Goal: Task Accomplishment & Management: Manage account settings

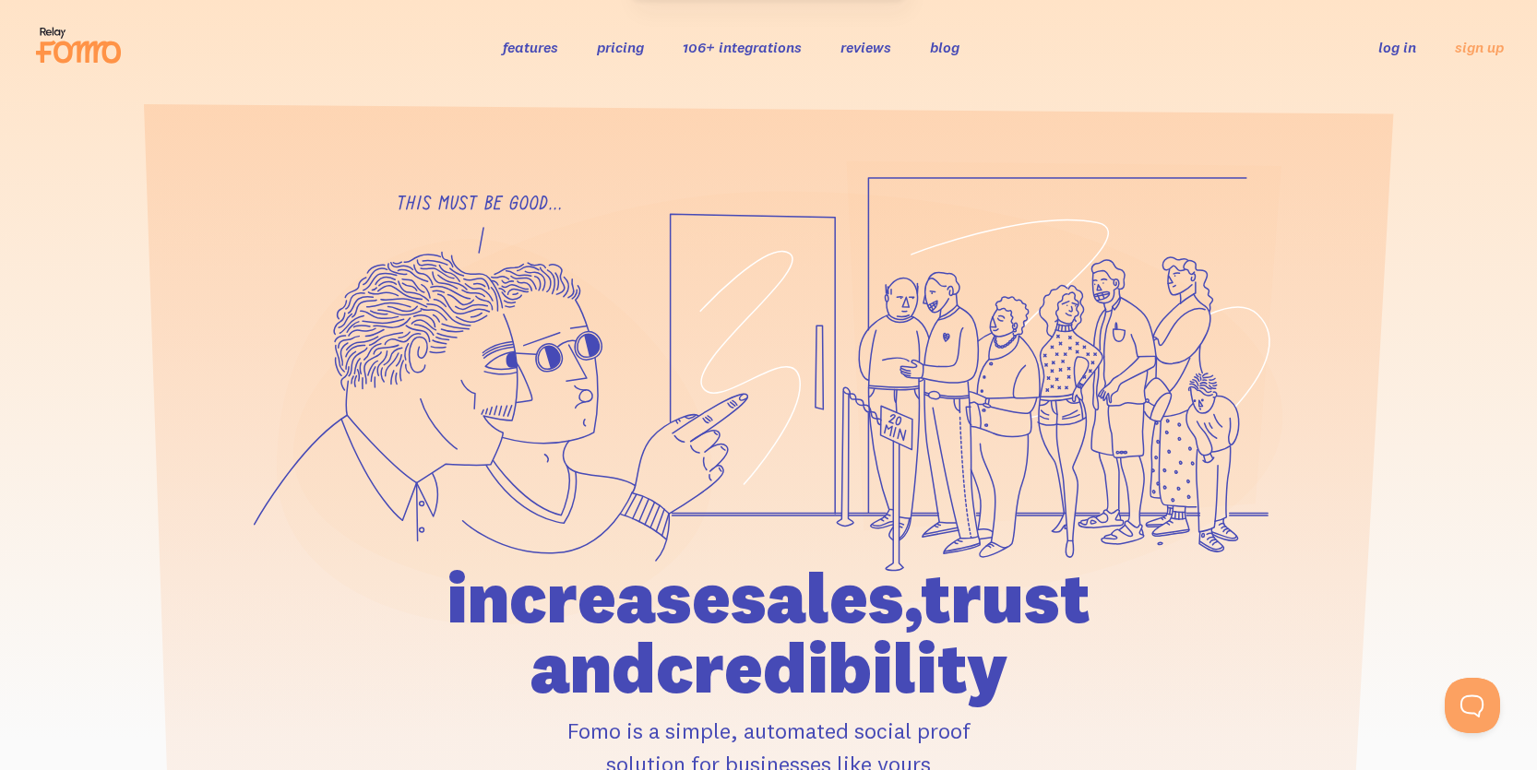
click at [1405, 52] on link "log in" at bounding box center [1397, 47] width 38 height 18
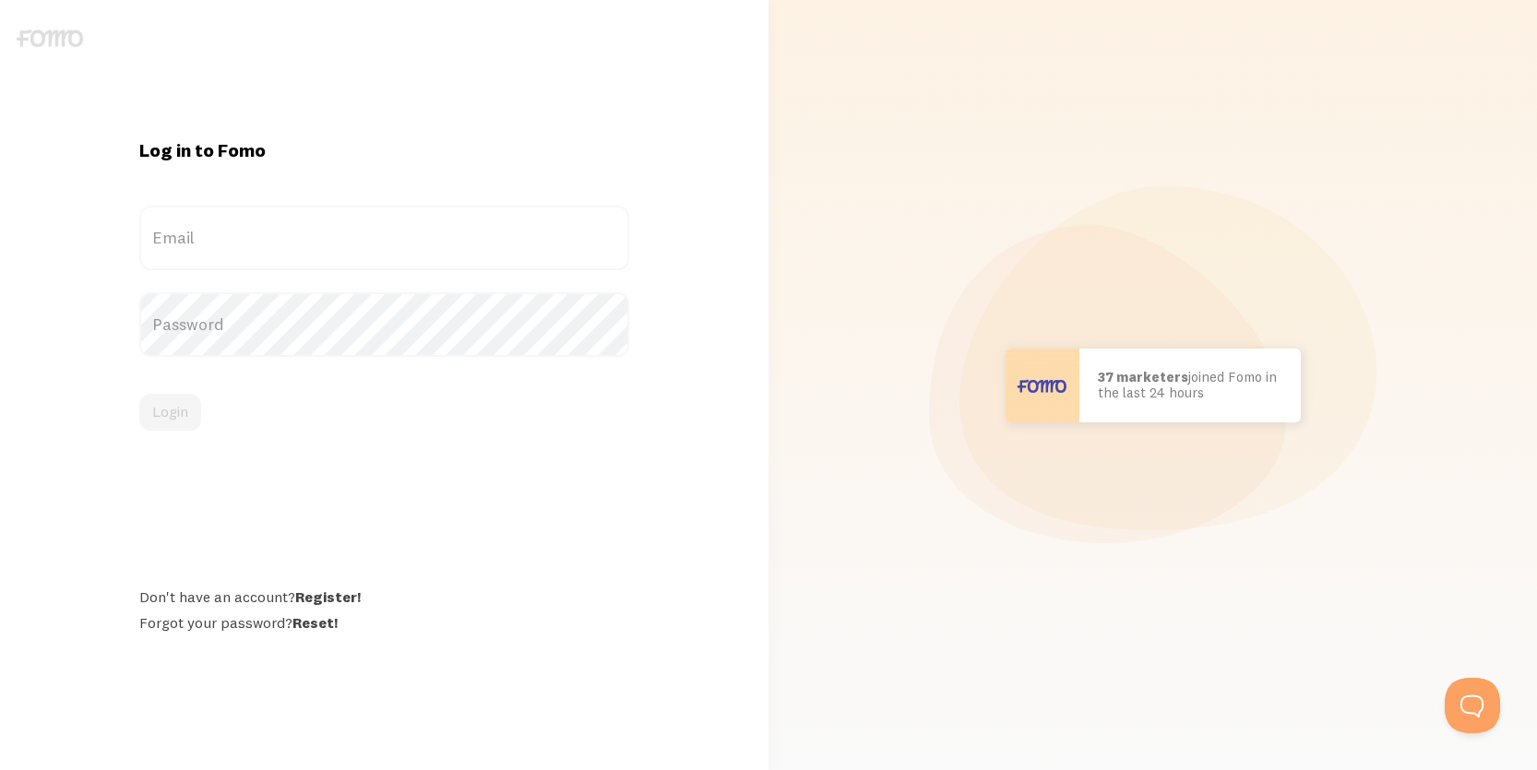
click at [404, 232] on label "Email" at bounding box center [384, 238] width 490 height 65
click at [404, 232] on input "Email" at bounding box center [384, 238] width 490 height 65
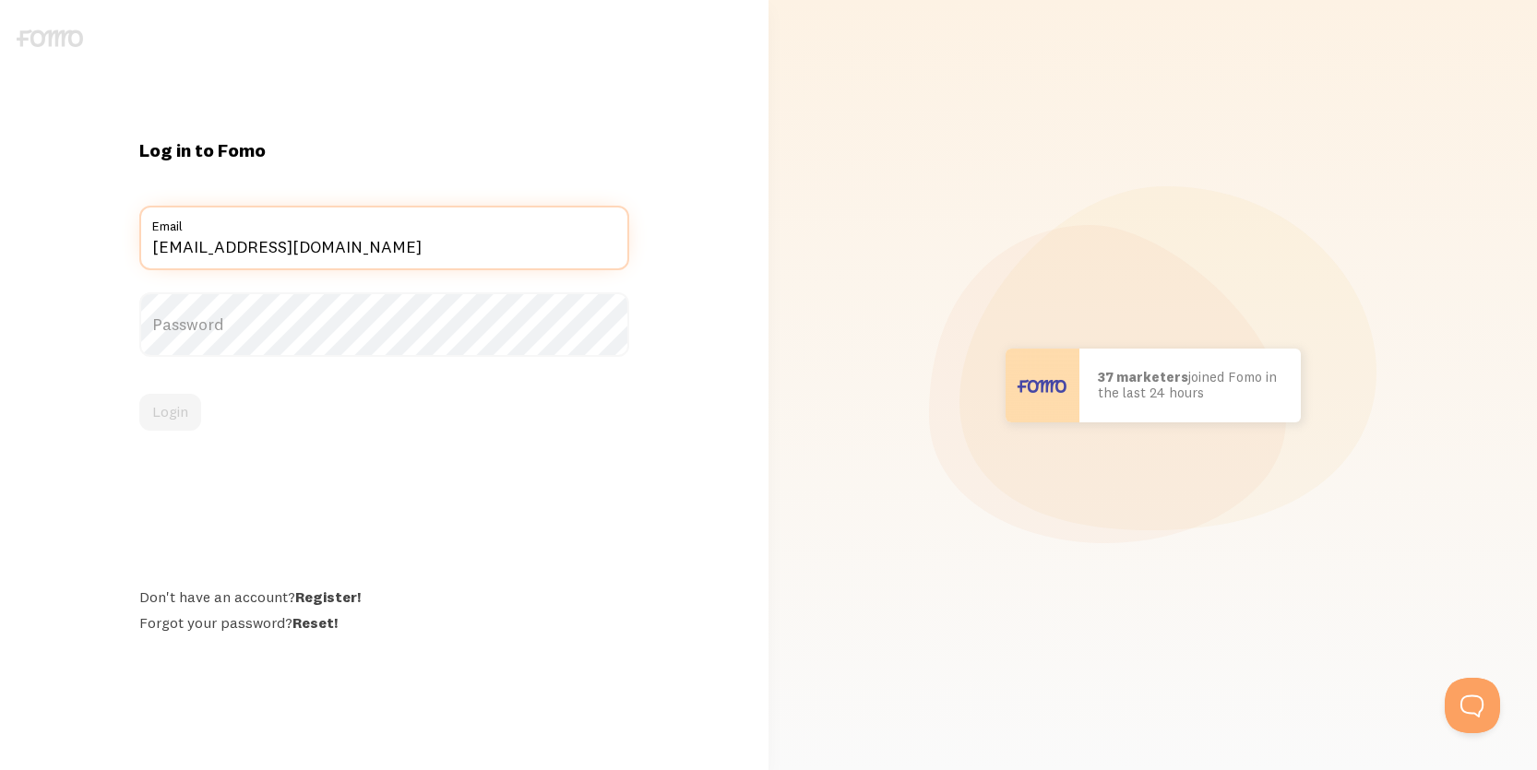
type input "[EMAIL_ADDRESS][DOMAIN_NAME]"
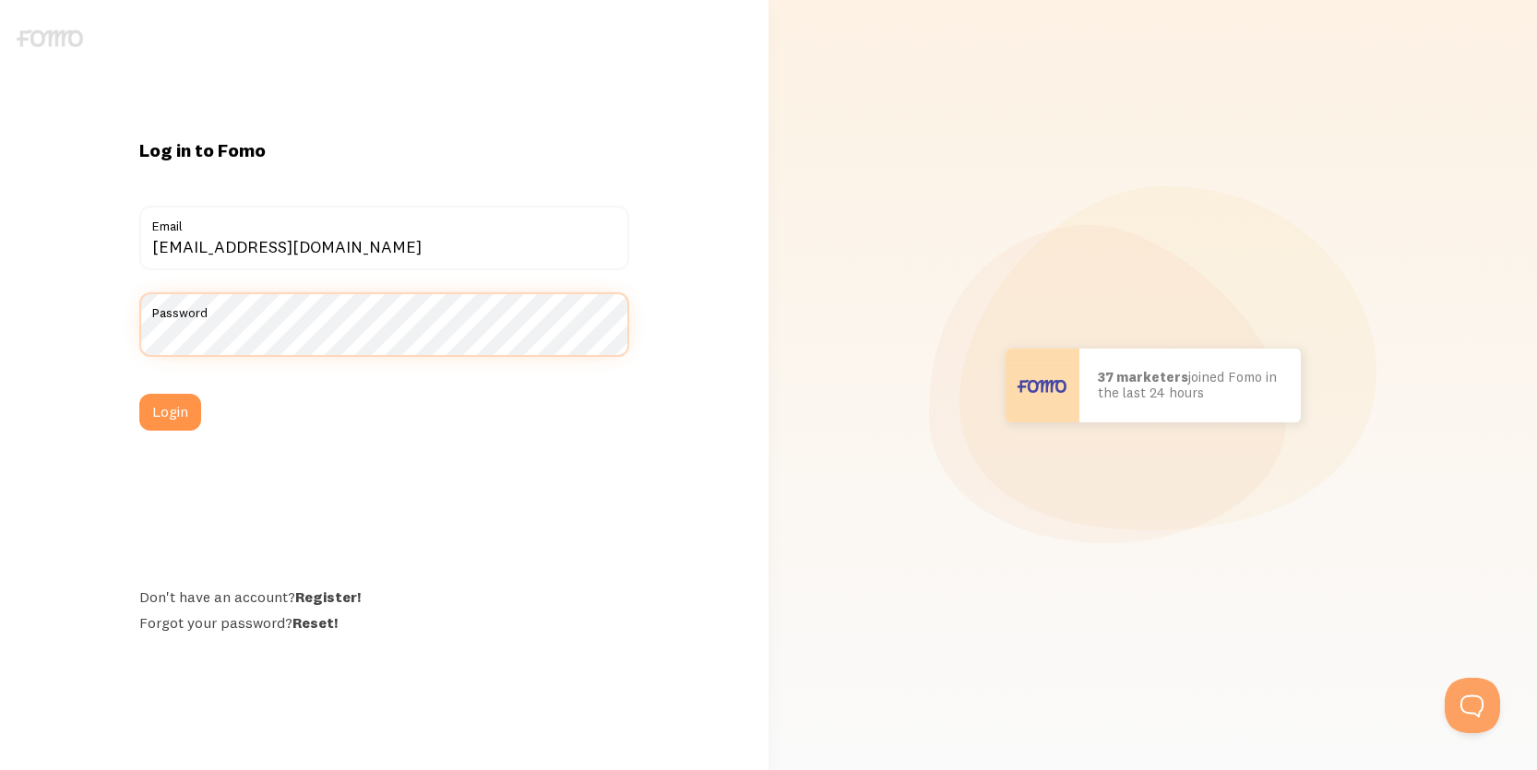
click at [139, 394] on button "Login" at bounding box center [170, 412] width 62 height 37
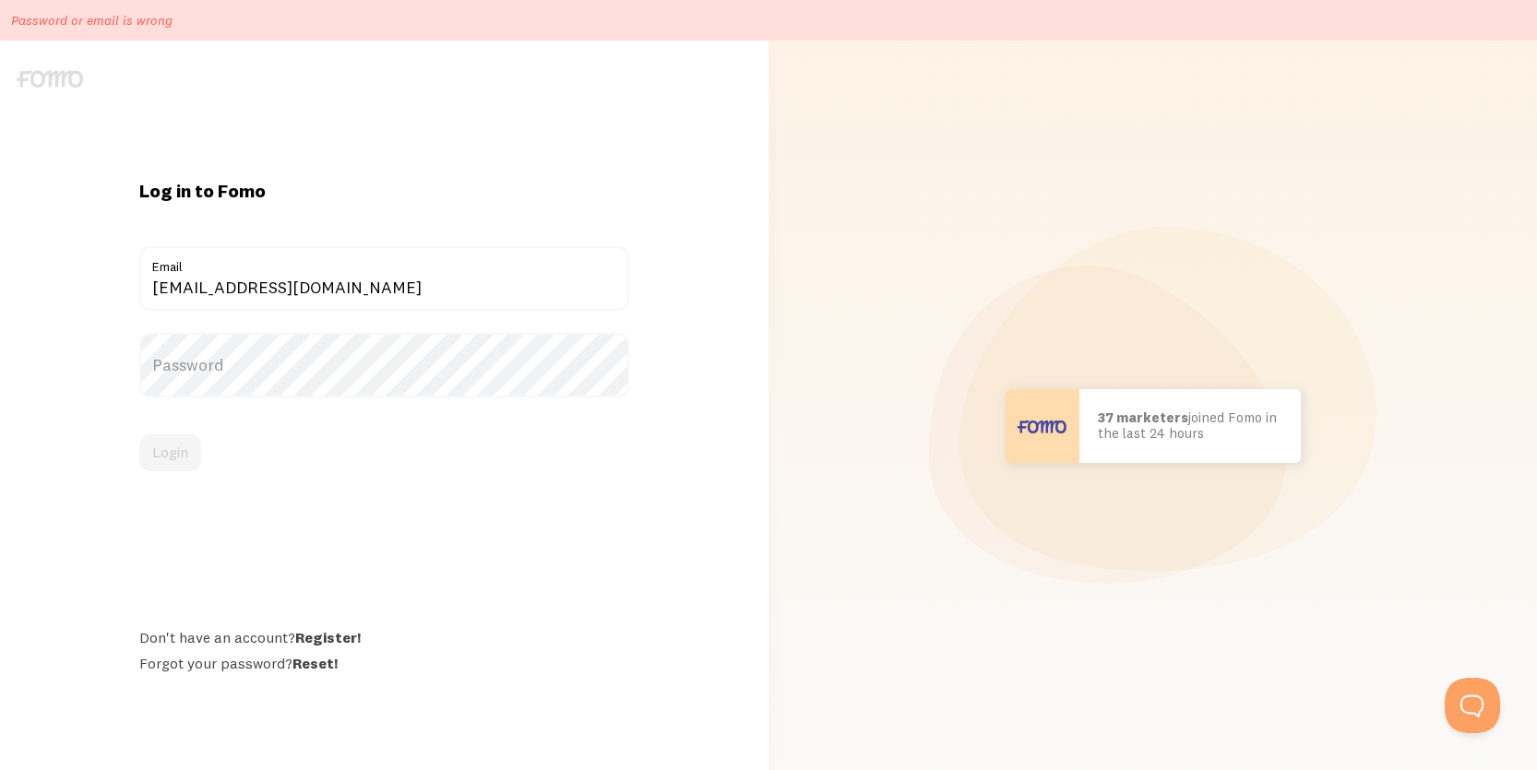
click at [326, 358] on label "Password" at bounding box center [384, 365] width 490 height 65
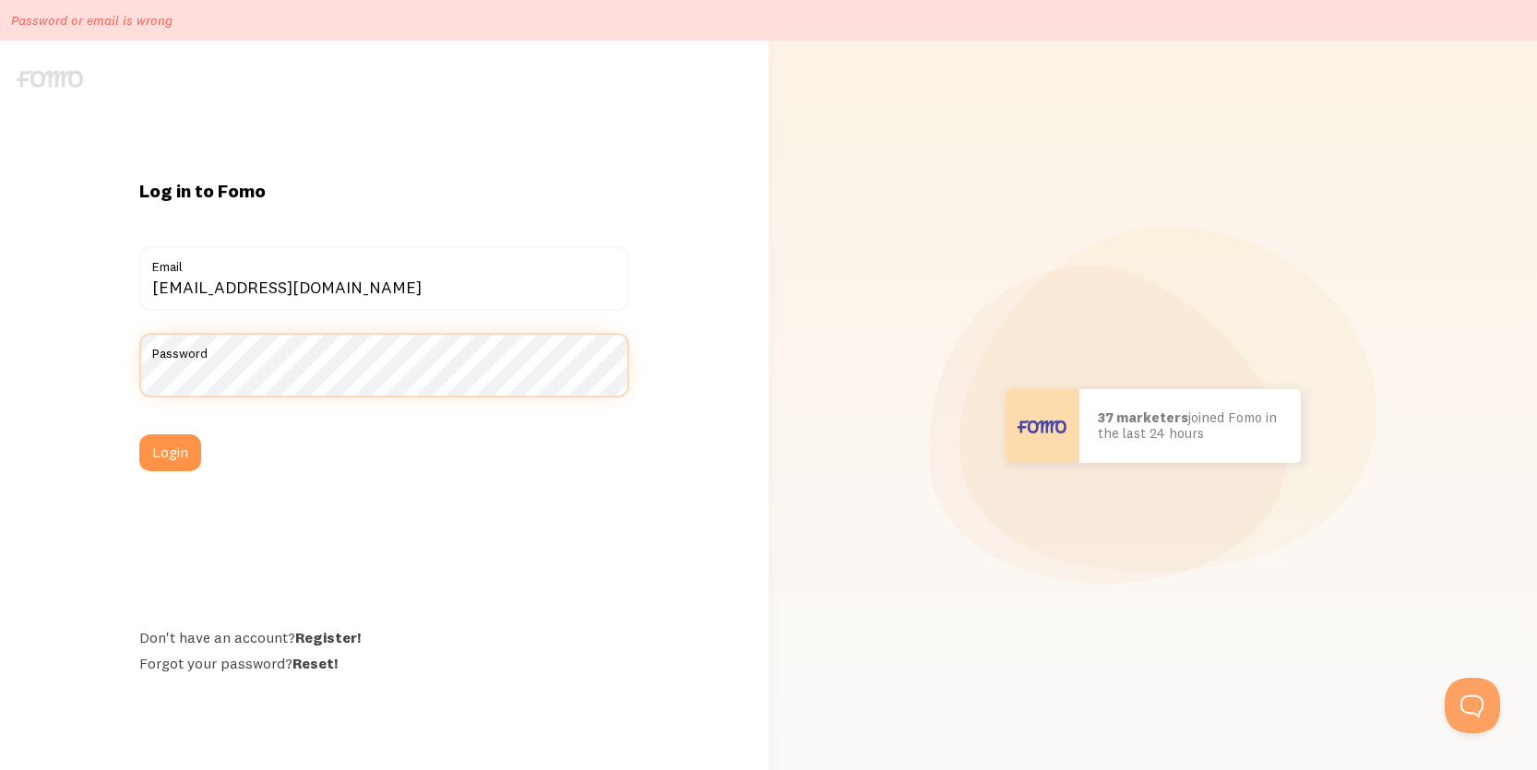
click at [139, 435] on button "Login" at bounding box center [170, 453] width 62 height 37
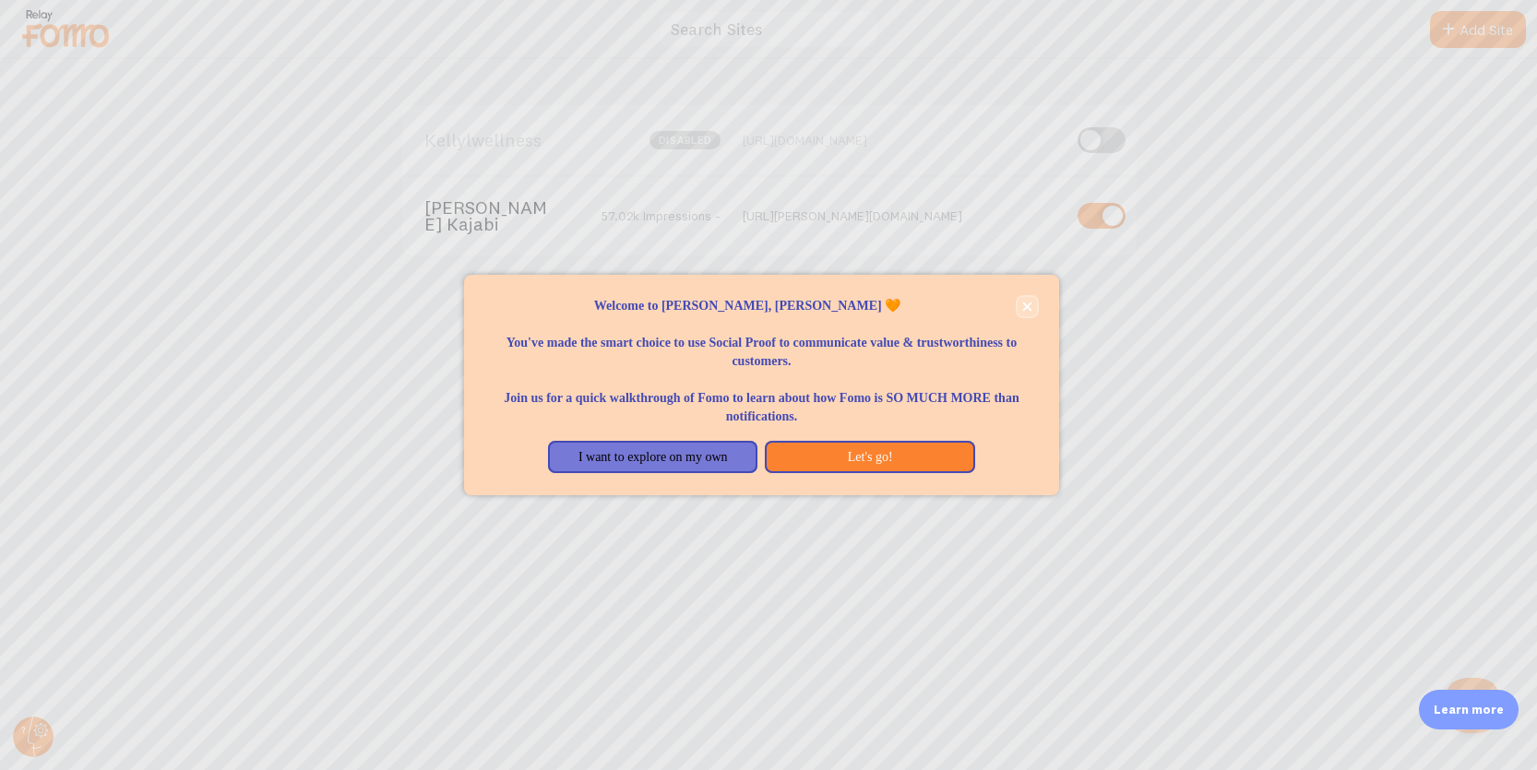
click at [1027, 306] on icon "close," at bounding box center [1026, 306] width 9 height 9
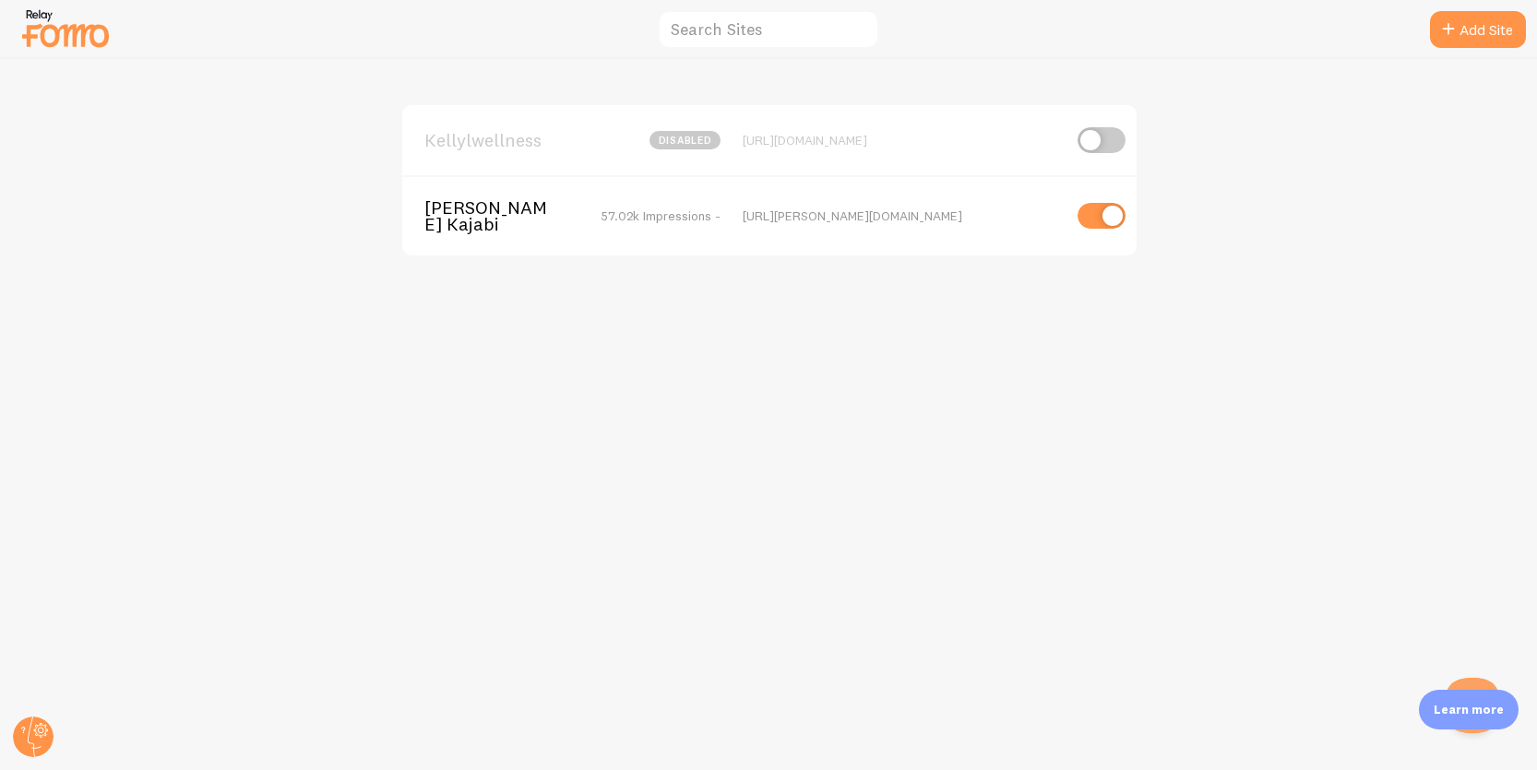
click at [506, 215] on span "Kelly Lyons Kajabi" at bounding box center [498, 216] width 149 height 34
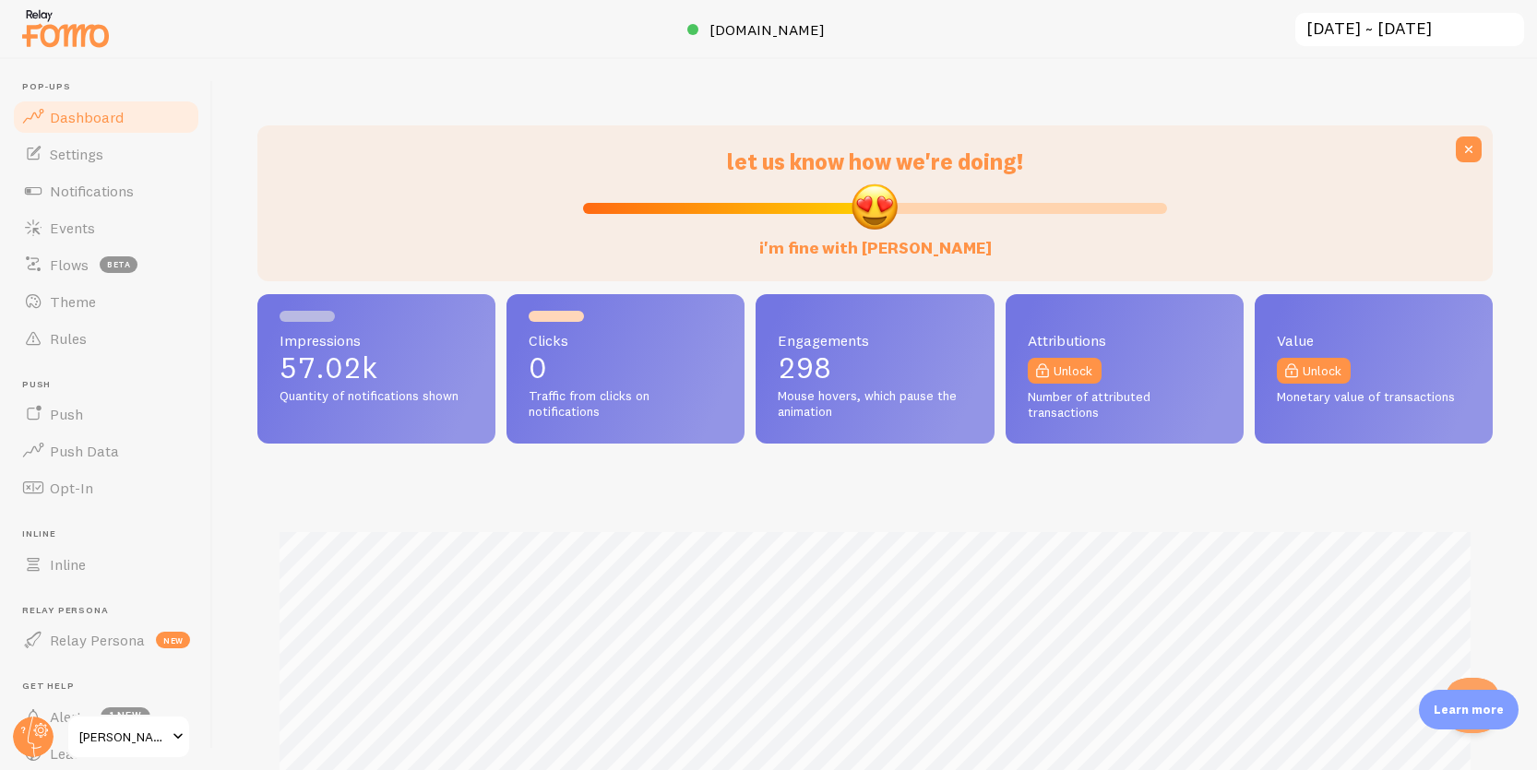
scroll to position [484, 1235]
click at [144, 736] on span "Kelly Lyons Kajabi" at bounding box center [123, 737] width 88 height 22
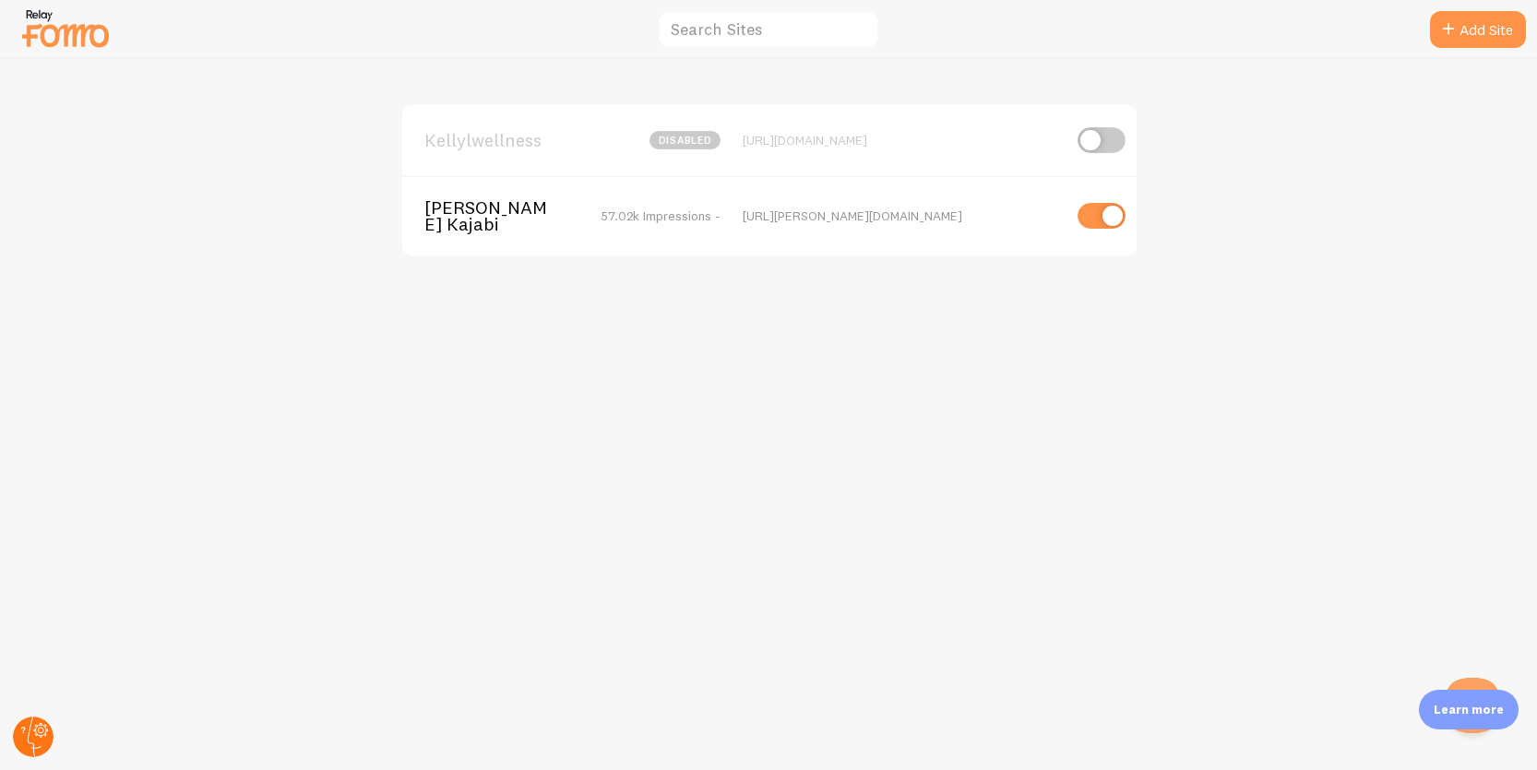
click at [37, 741] on circle at bounding box center [33, 737] width 41 height 41
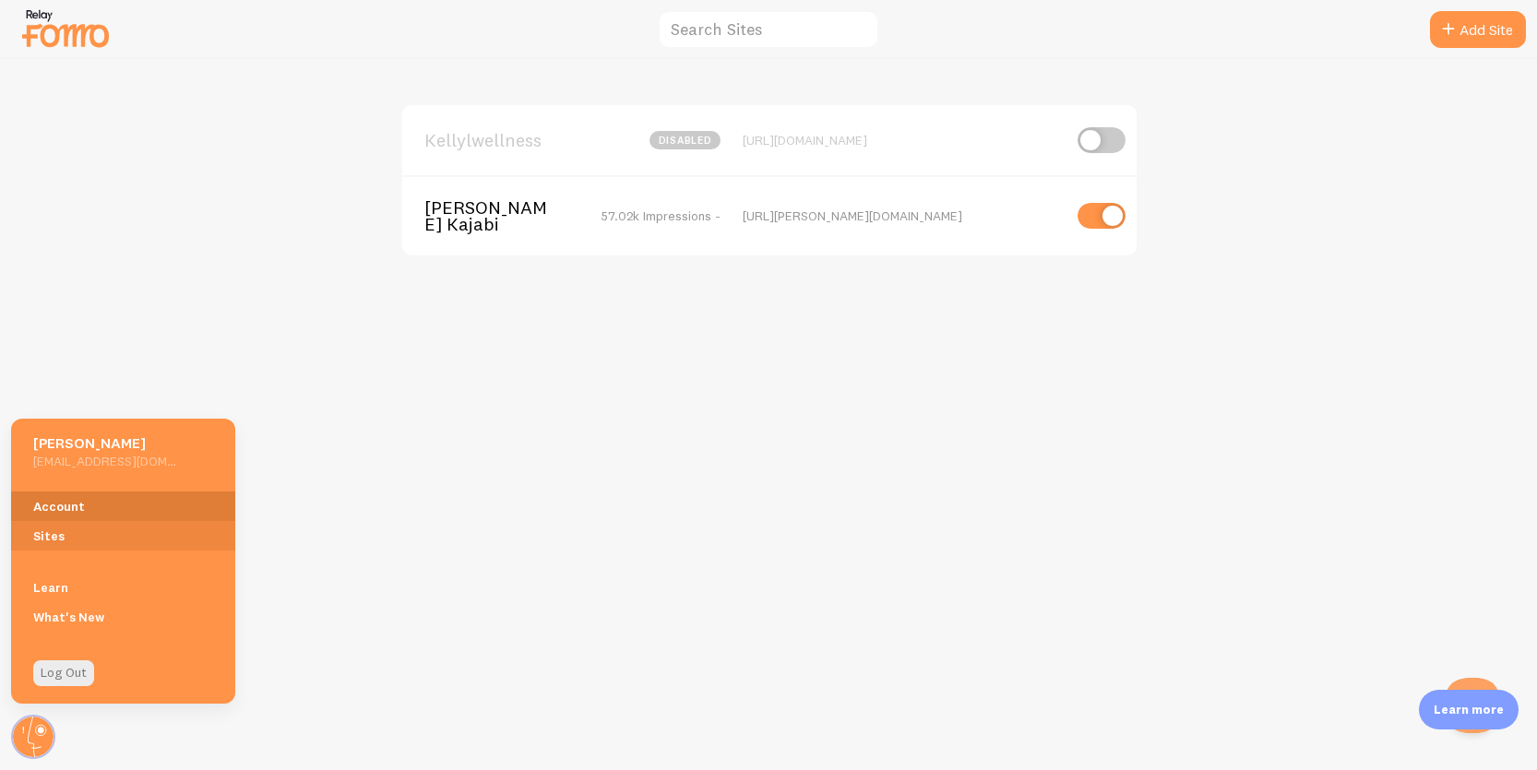
click at [63, 507] on link "Account" at bounding box center [123, 507] width 224 height 30
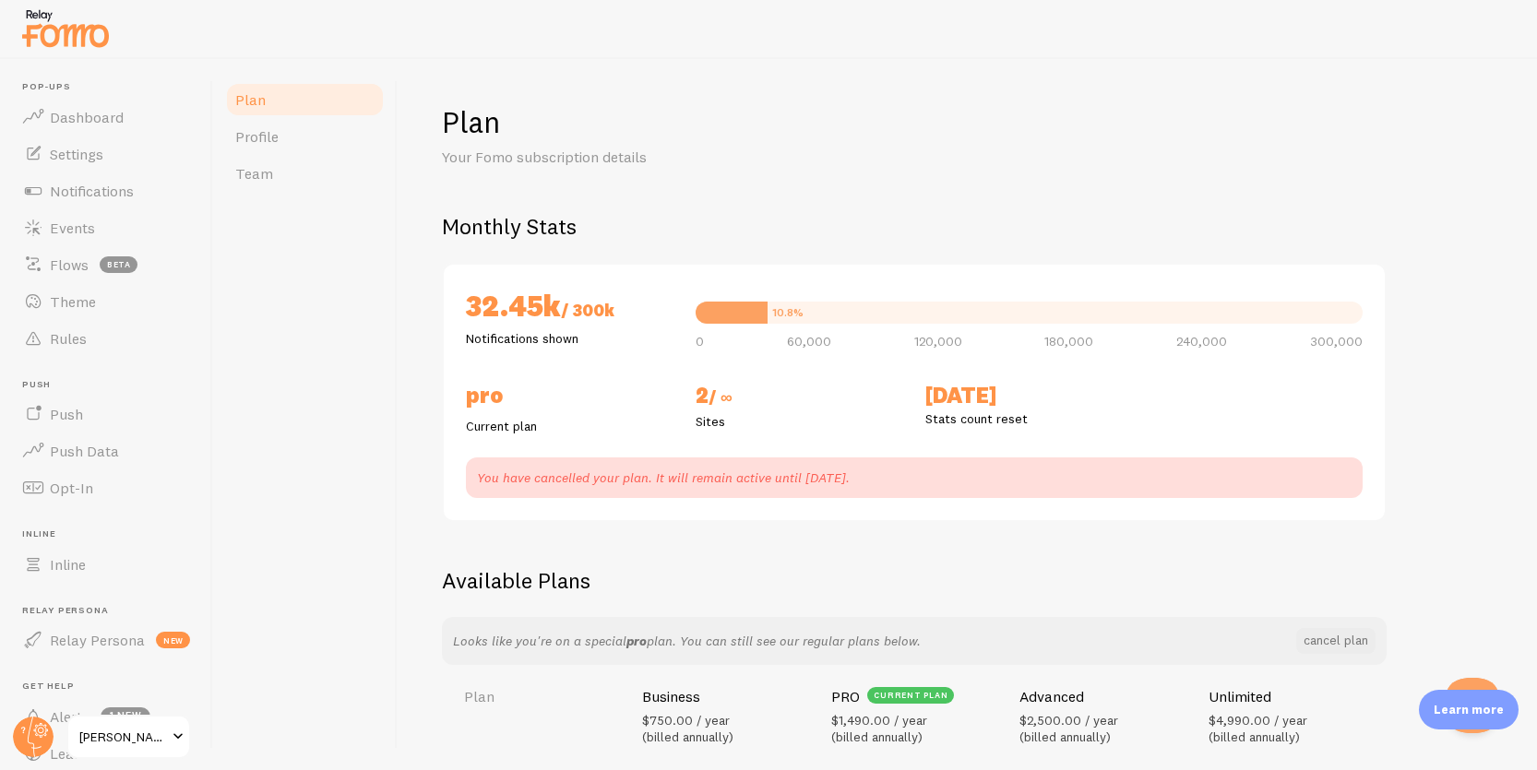
scroll to position [58, 0]
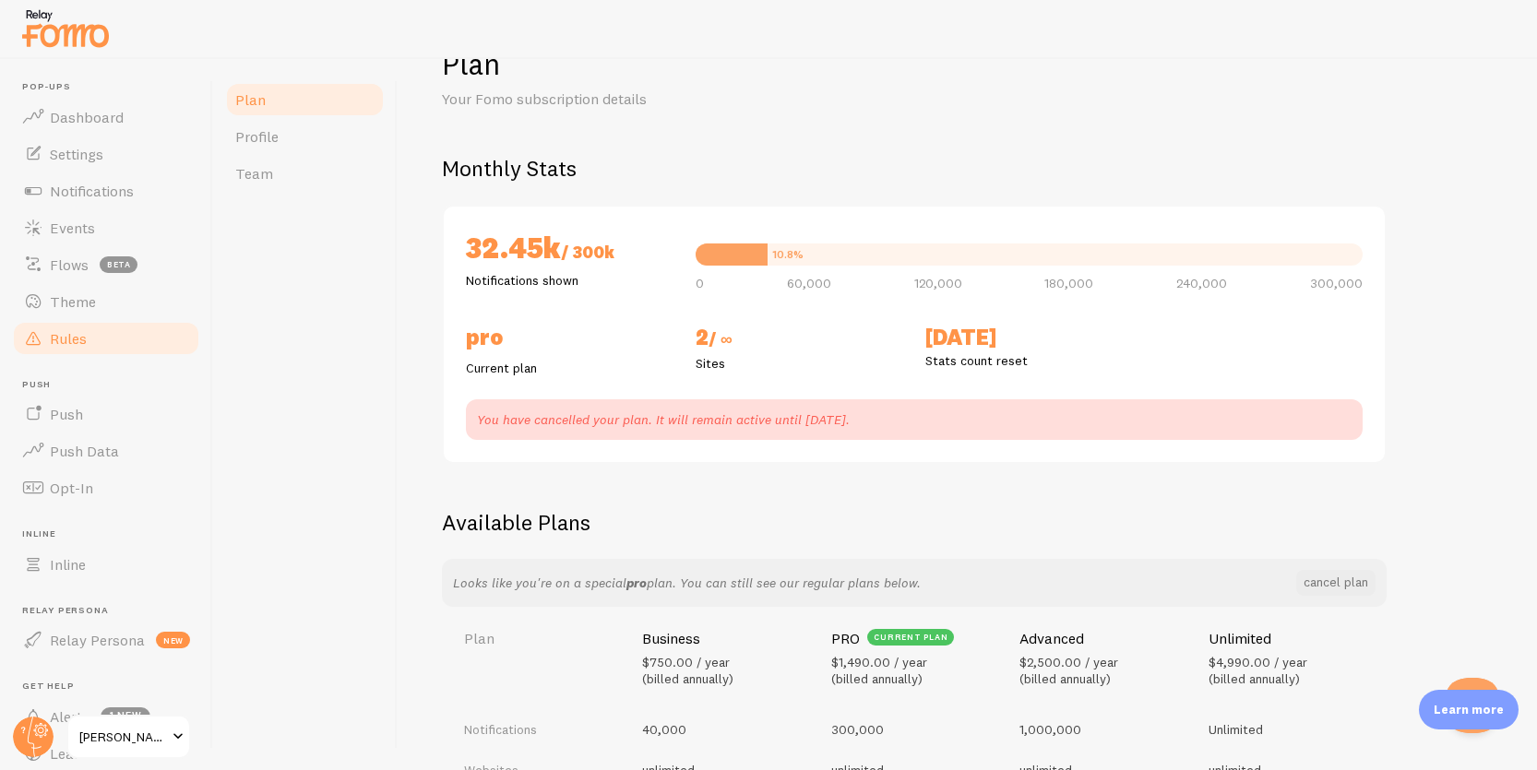
click at [80, 349] on link "Rules" at bounding box center [106, 338] width 190 height 37
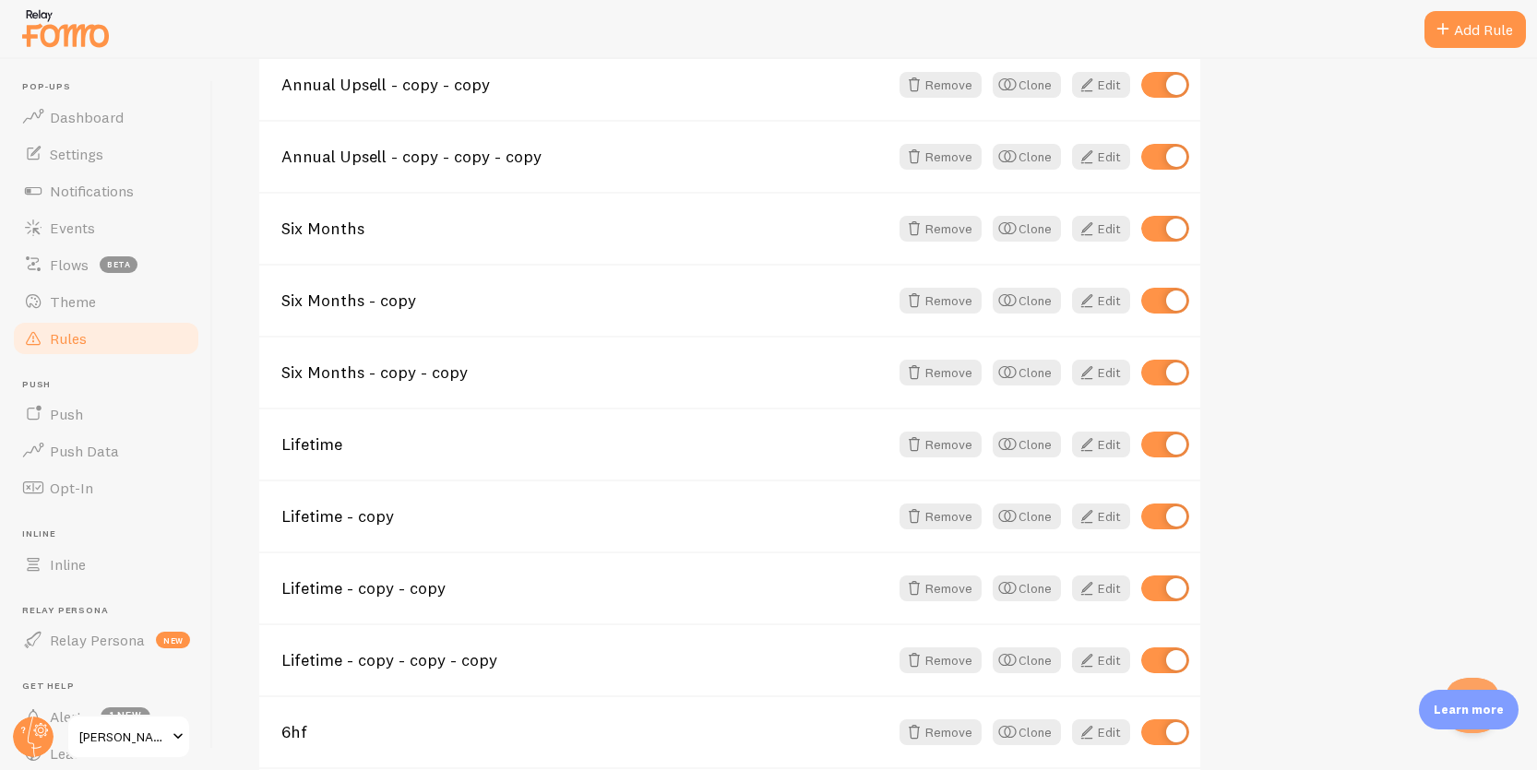
scroll to position [1808, 0]
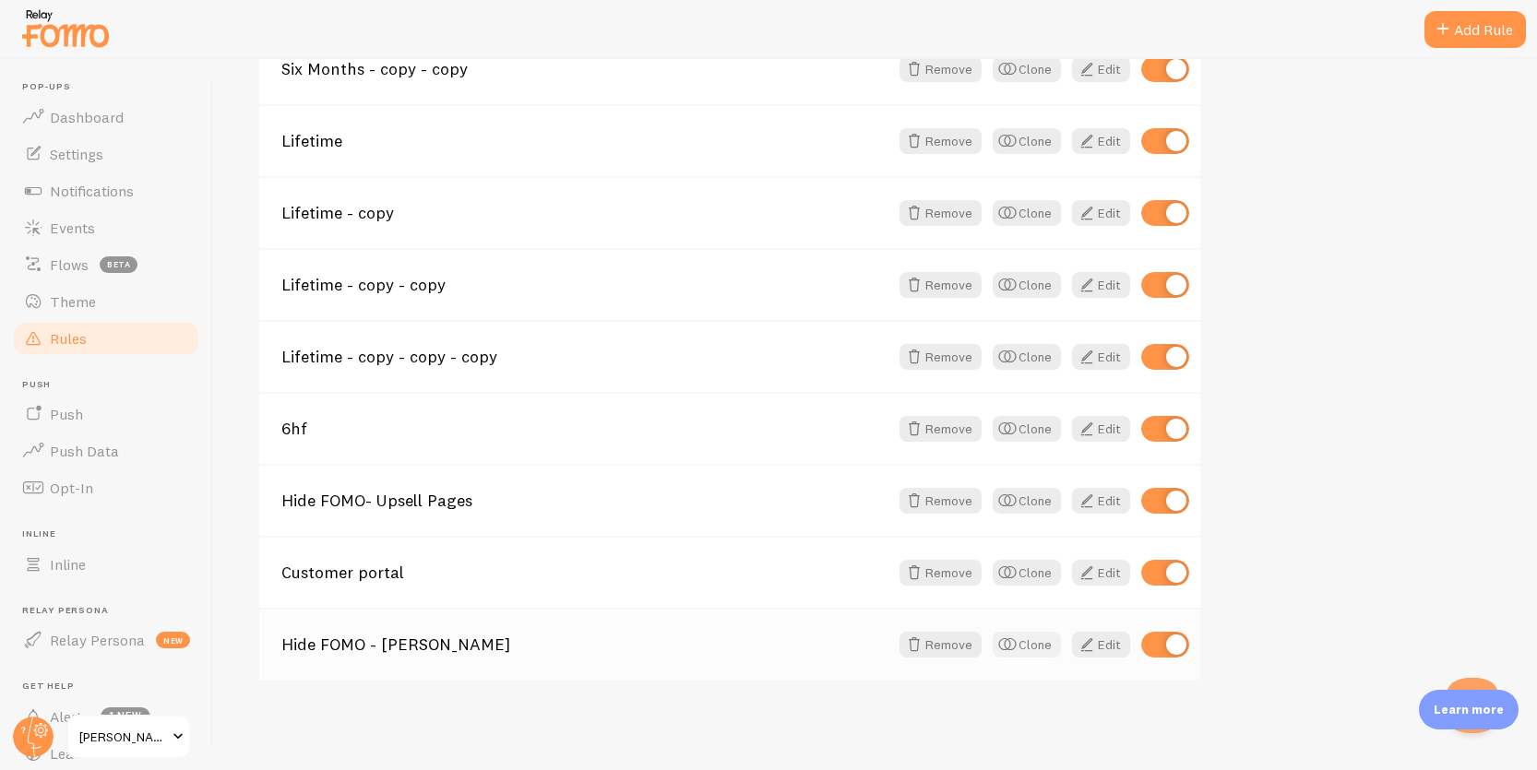
click at [1022, 653] on button "Clone" at bounding box center [1027, 645] width 68 height 26
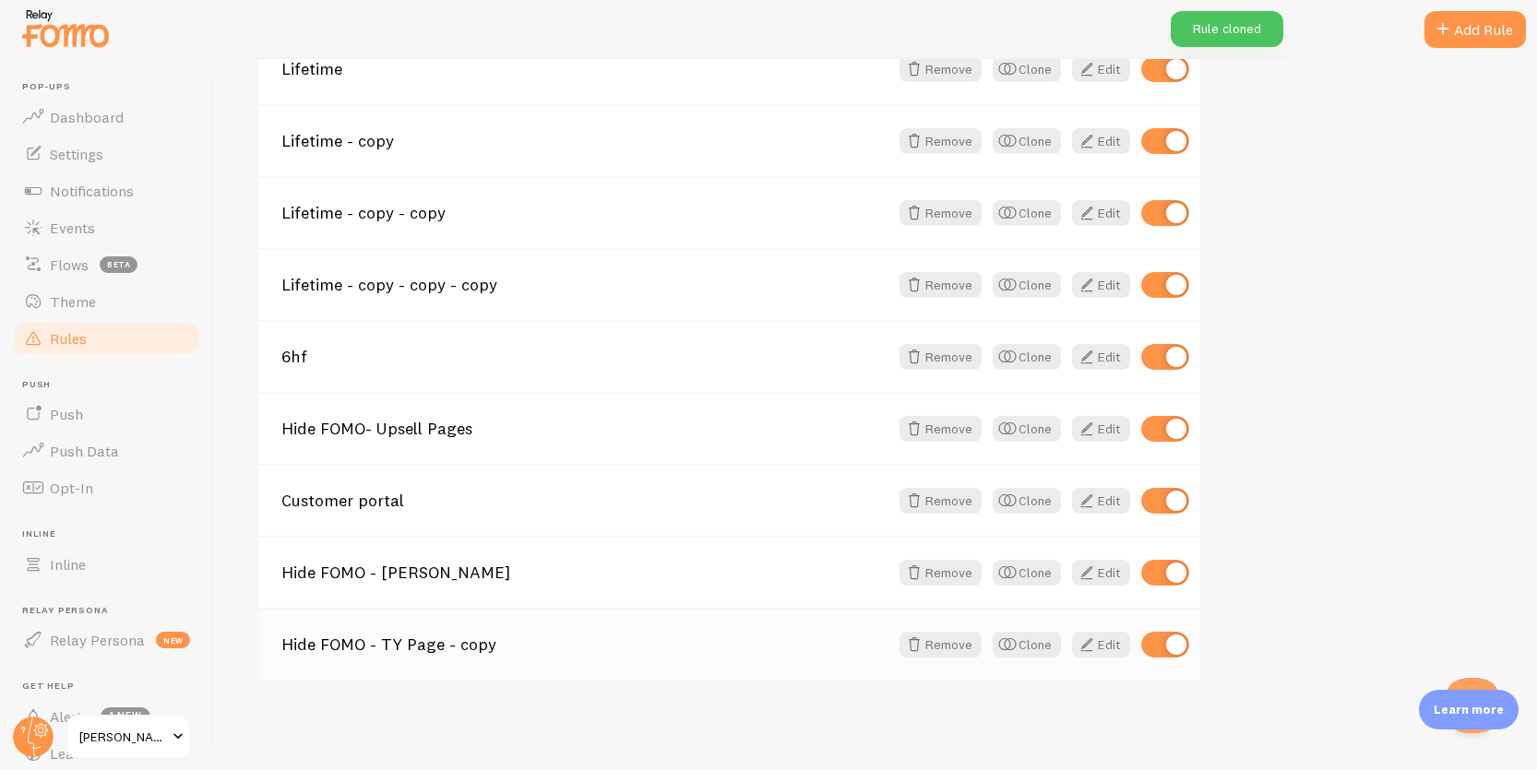
click at [407, 645] on link "Hide FOMO - TY Page - copy" at bounding box center [584, 645] width 607 height 17
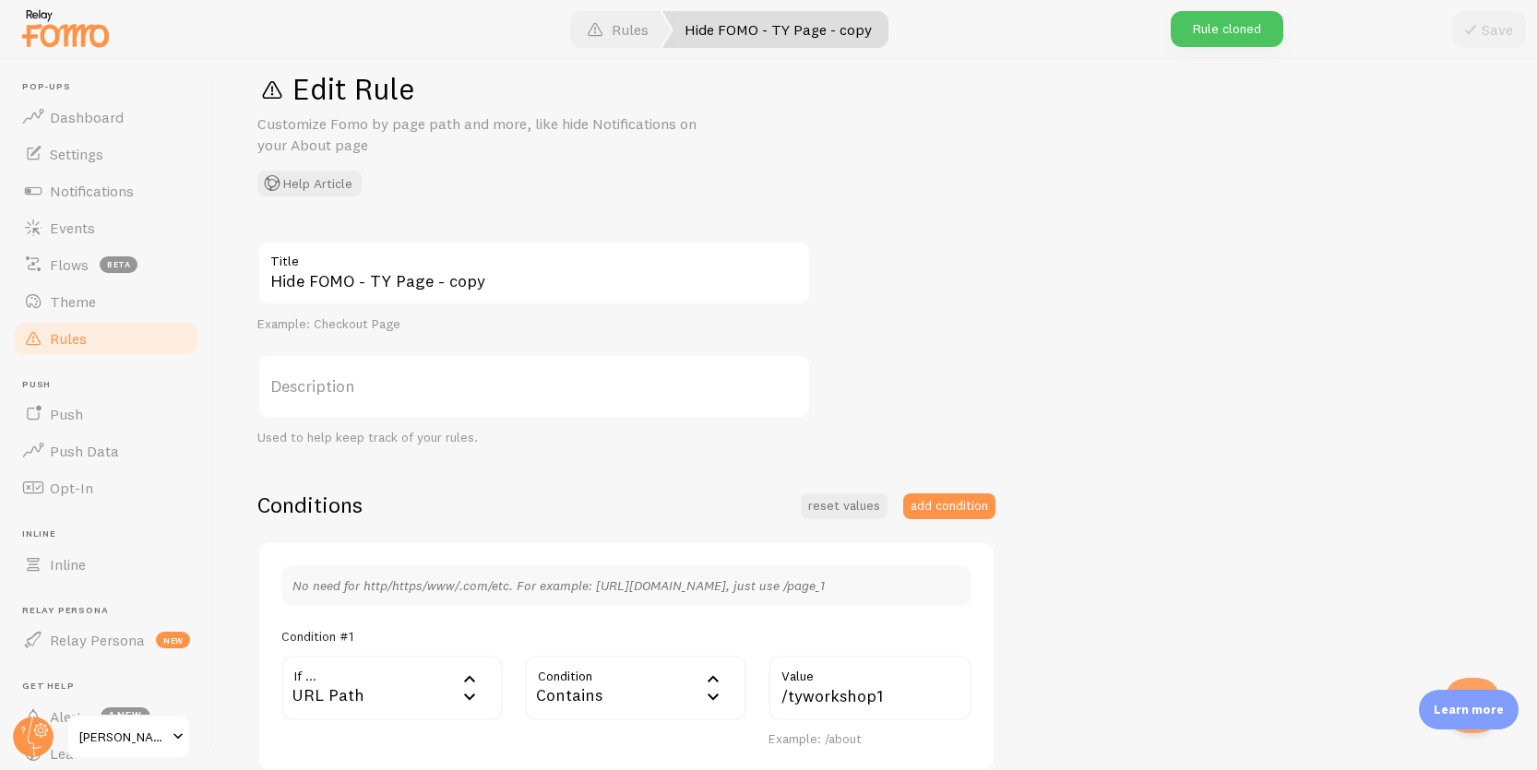
scroll to position [221, 0]
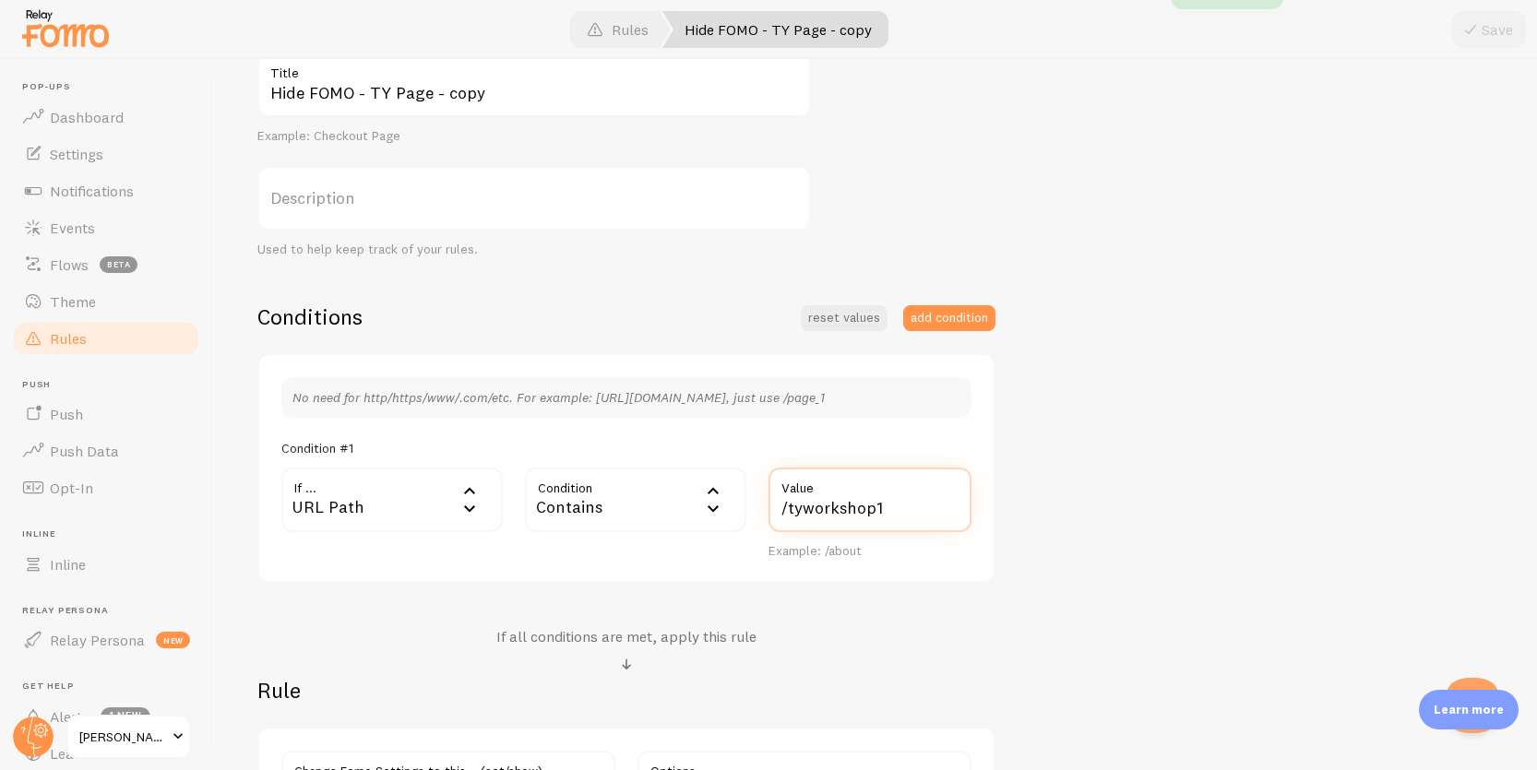
click at [816, 510] on input "/tyworkshop1" at bounding box center [869, 500] width 203 height 65
paste input "https://kelly-lyons.mykajabi.com/cravingsthankyou-tw"
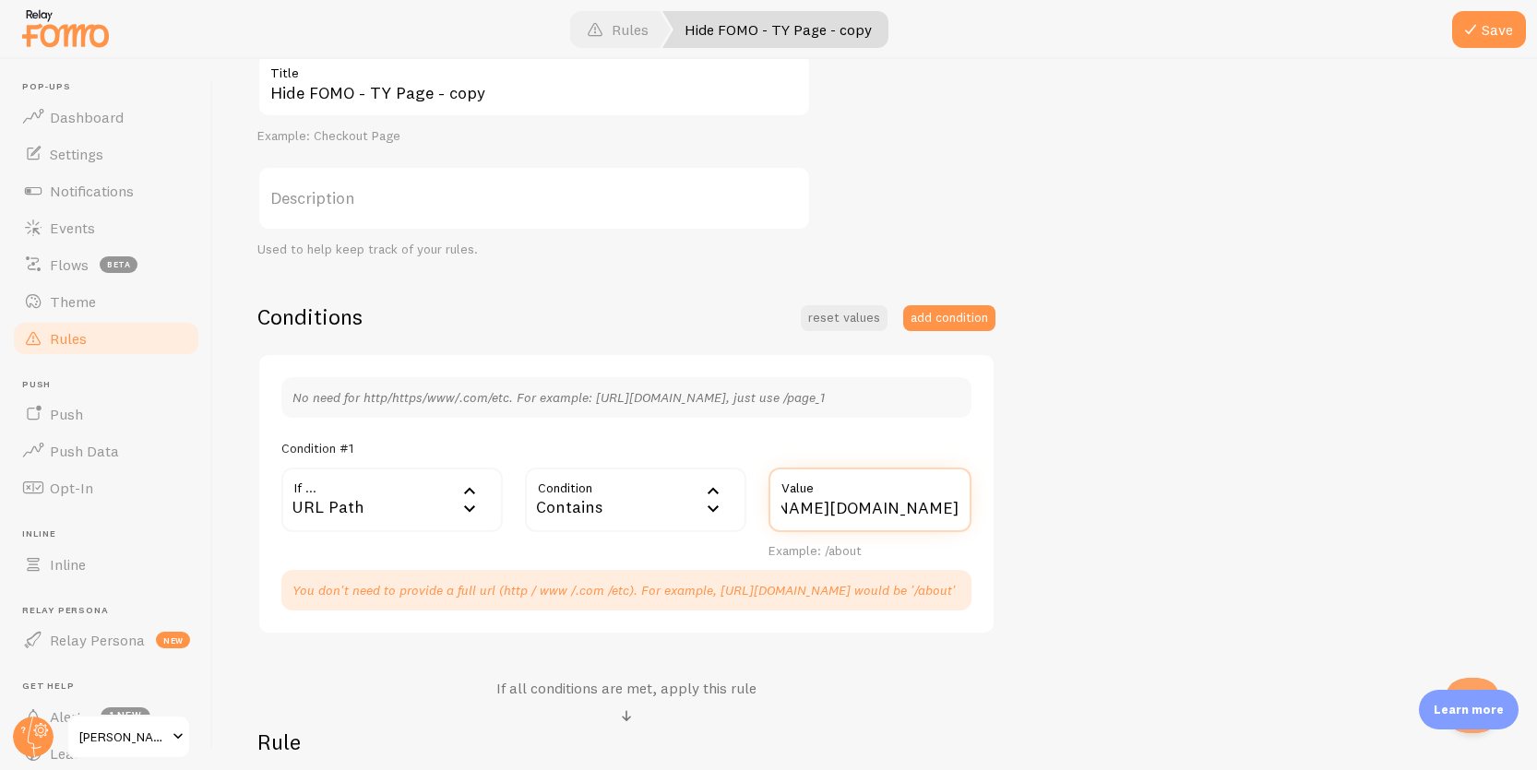
scroll to position [0, 0]
drag, startPoint x: 807, startPoint y: 507, endPoint x: 704, endPoint y: 499, distance: 103.7
click at [704, 499] on div "If ... url URL Path URL Path URL Parameter Home page Mobile Browser URL Host CS…" at bounding box center [626, 514] width 712 height 92
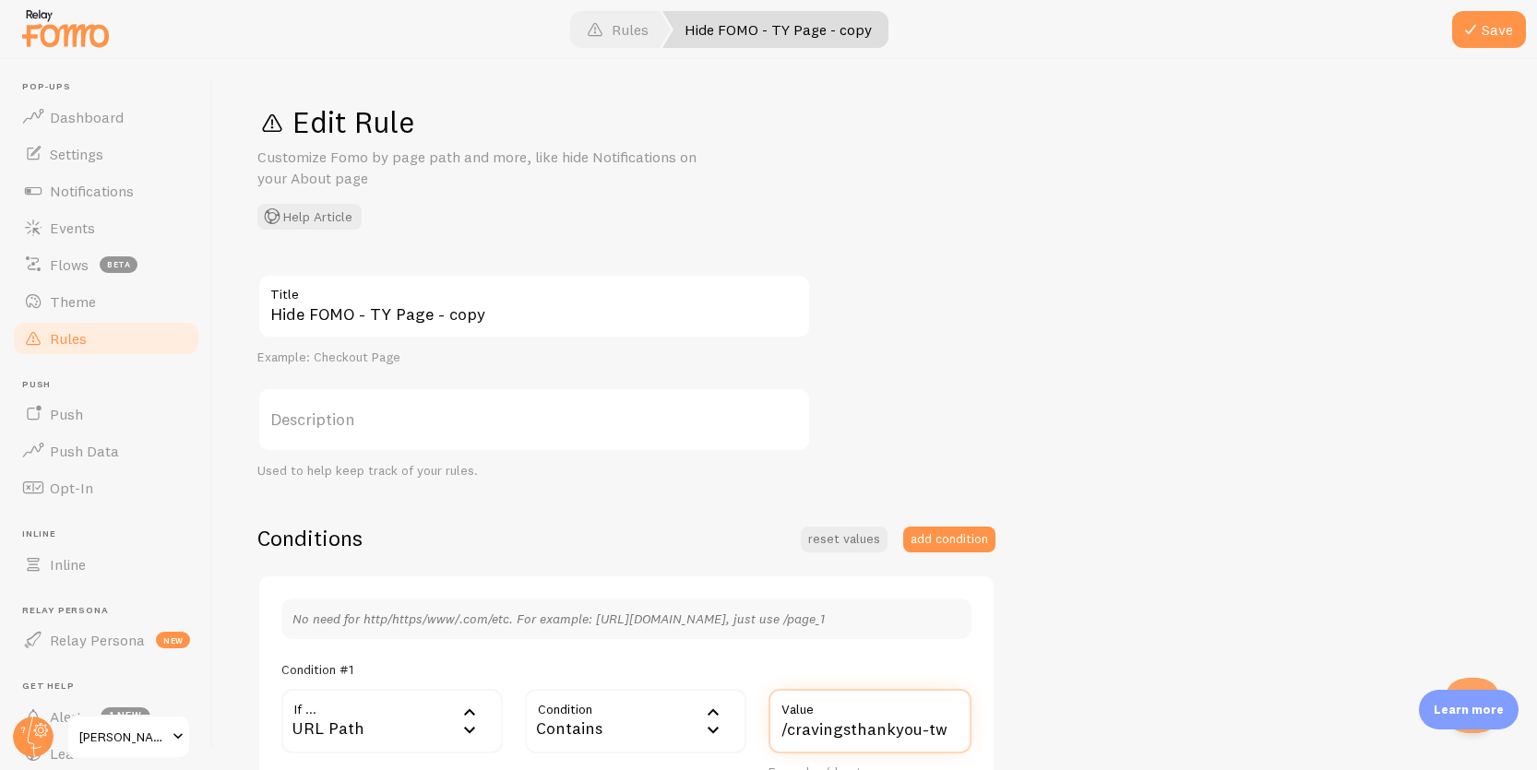
type input "/cravingsthankyou-tw"
click at [491, 314] on input "Hide FOMO - TY Page - copy" at bounding box center [534, 306] width 554 height 65
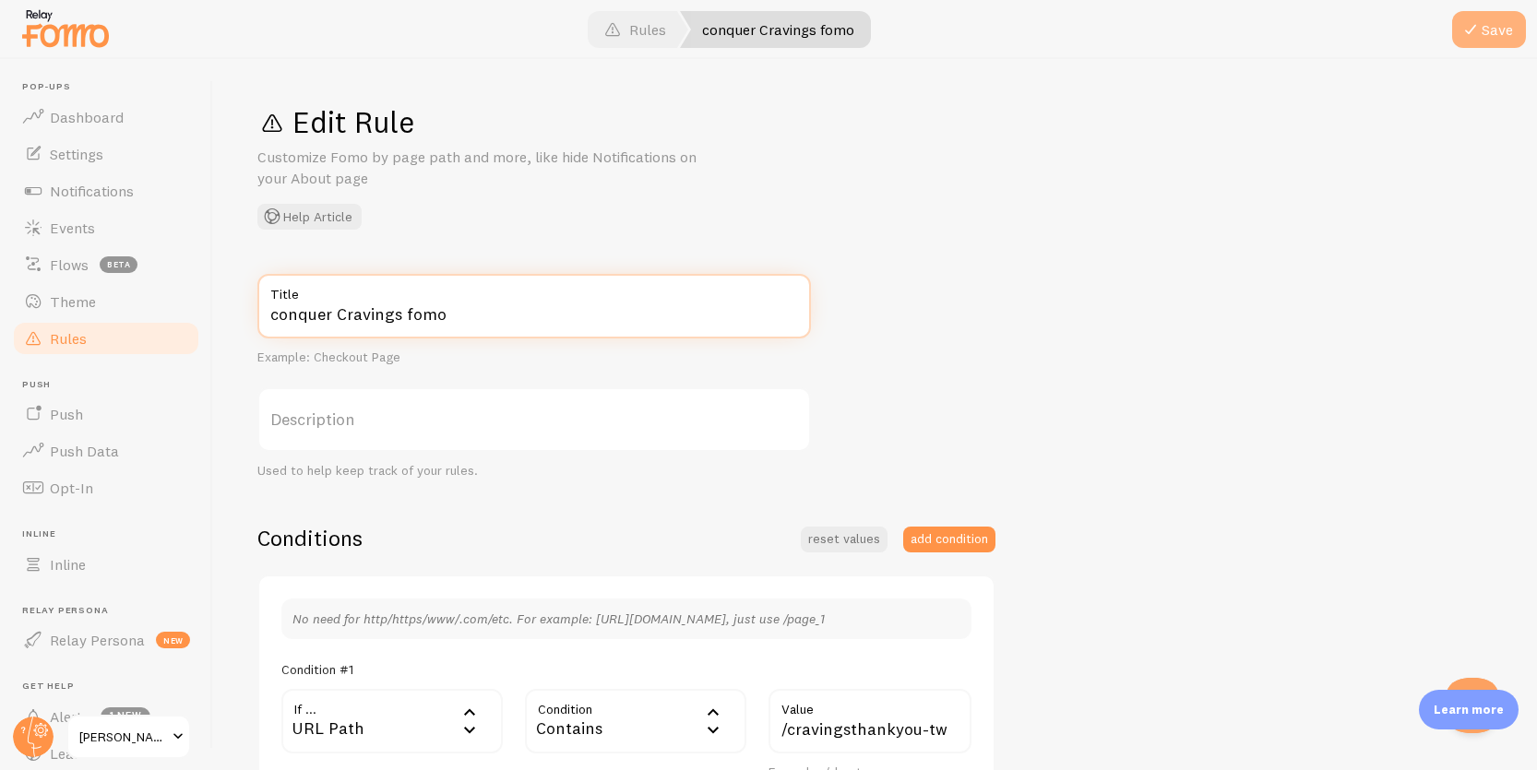
type input "conquer Cravings fomo"
click at [1502, 21] on button "Save" at bounding box center [1489, 29] width 74 height 37
